Goal: Transaction & Acquisition: Subscribe to service/newsletter

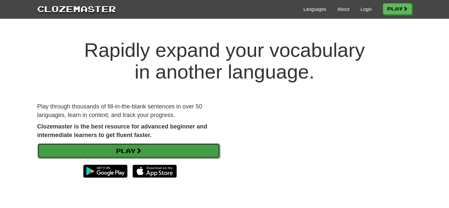
click at [194, 146] on link "Play" at bounding box center [128, 150] width 182 height 15
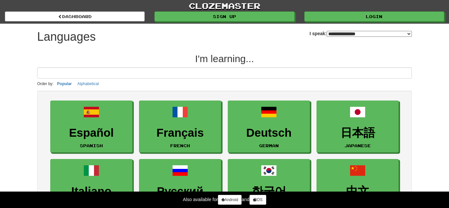
select select "*******"
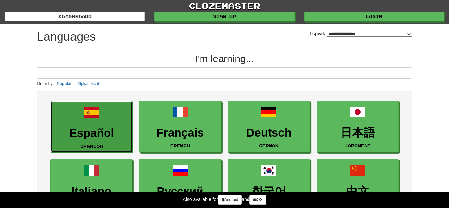
click at [107, 127] on h3 "Español" at bounding box center [91, 133] width 75 height 13
